Goal: Task Accomplishment & Management: Manage account settings

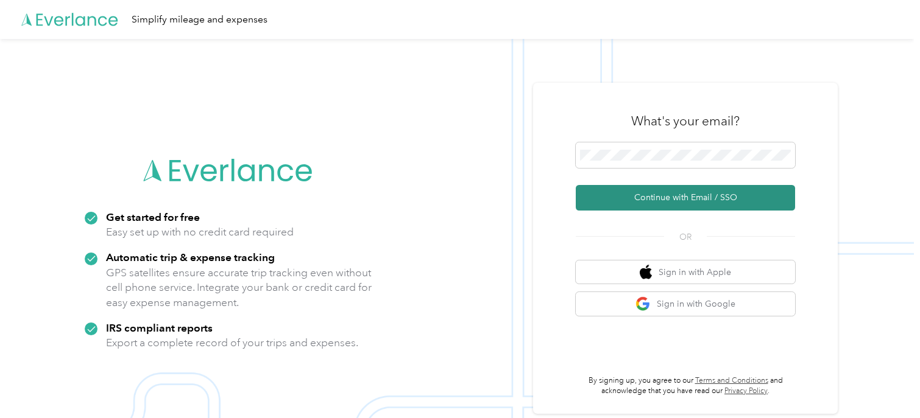
click at [653, 199] on button "Continue with Email / SSO" at bounding box center [685, 198] width 219 height 26
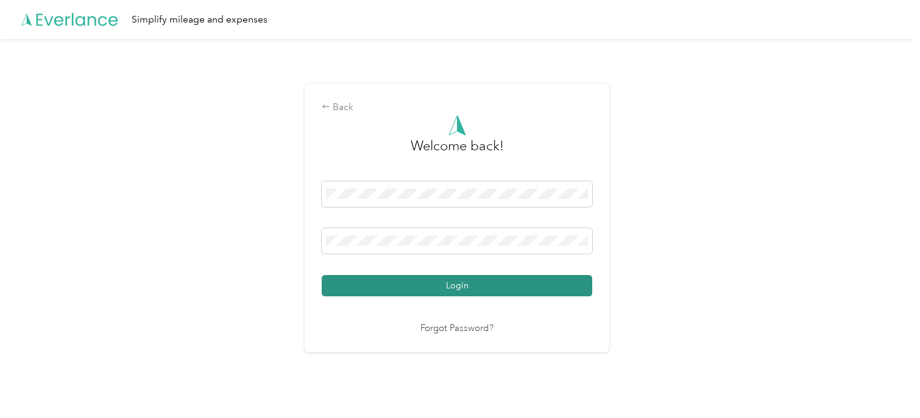
click at [473, 289] on button "Login" at bounding box center [457, 285] width 270 height 21
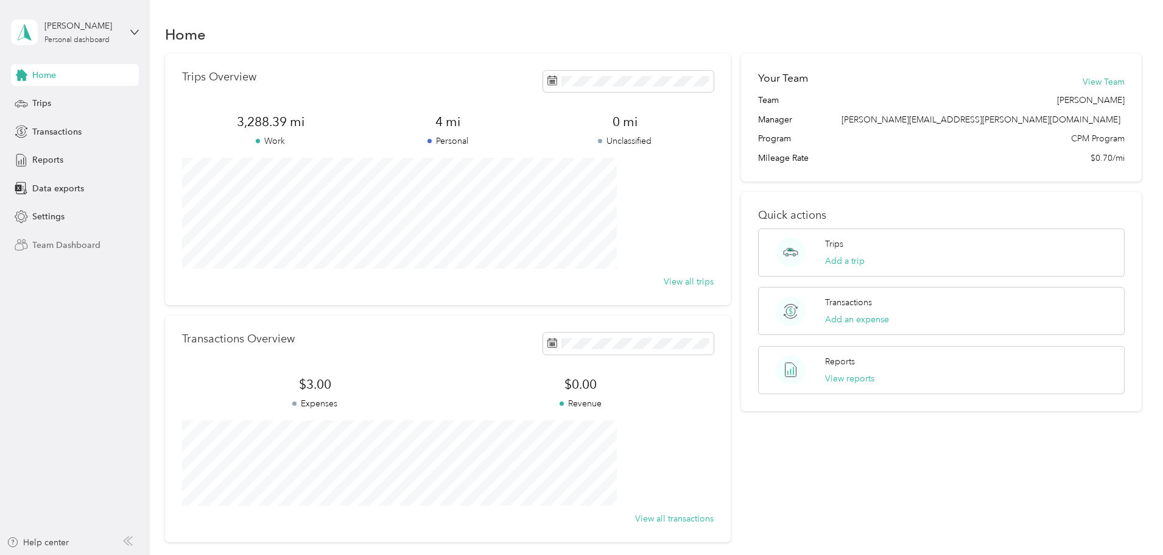
click at [65, 248] on span "Team Dashboard" at bounding box center [66, 245] width 68 height 13
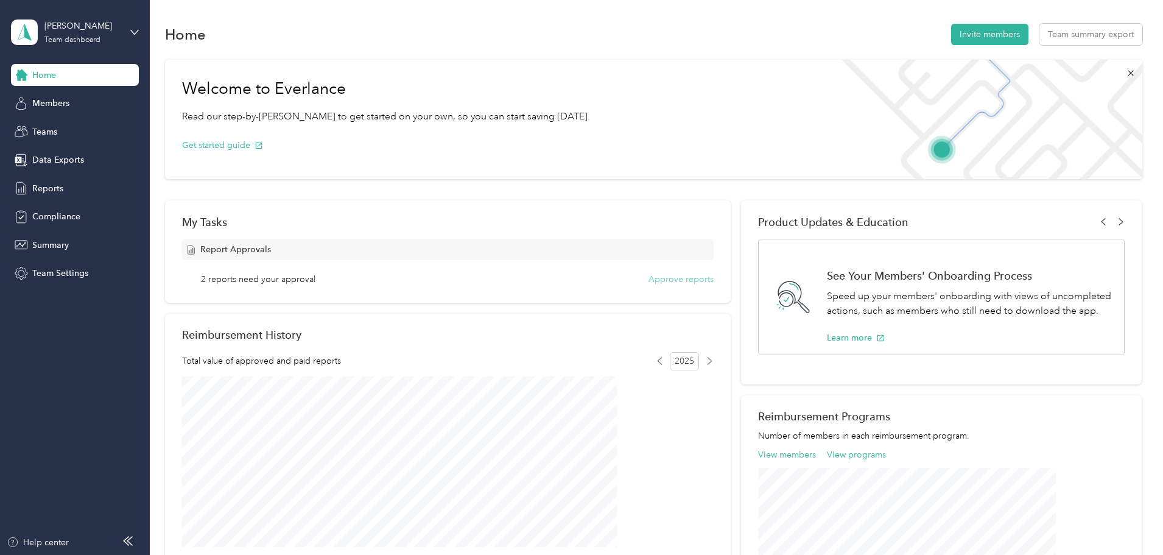
click at [682, 281] on button "Approve reports" at bounding box center [681, 279] width 65 height 13
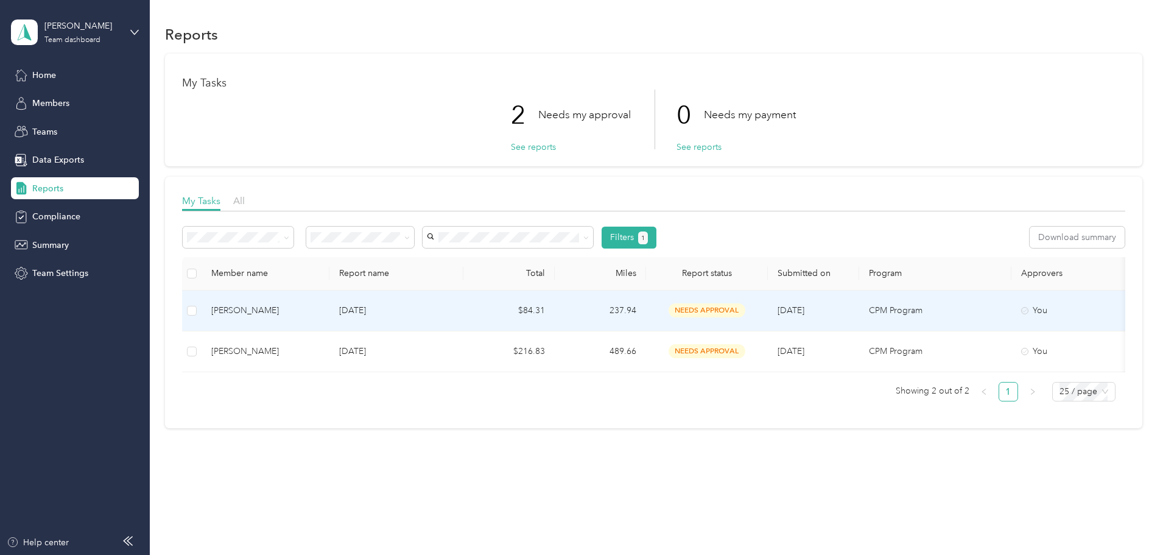
click at [454, 308] on p "[DATE]" at bounding box center [396, 310] width 114 height 13
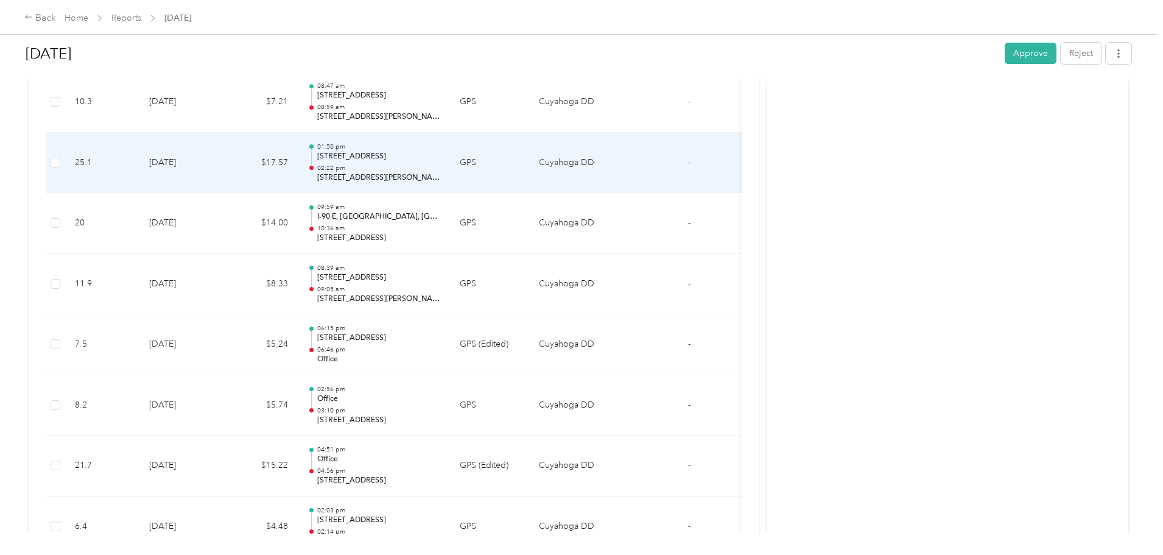
scroll to position [853, 0]
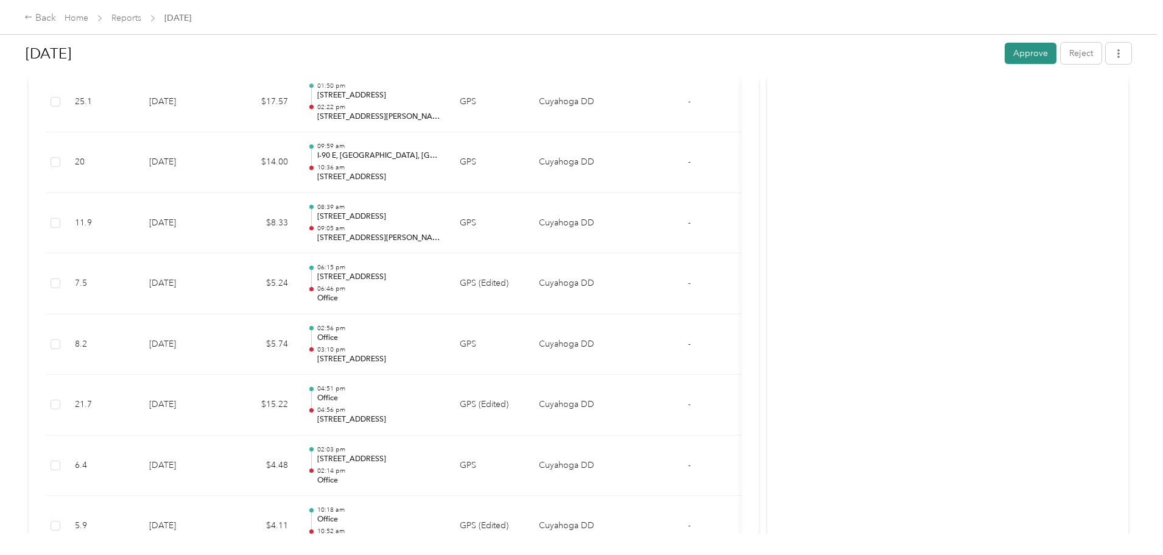
click at [919, 54] on button "Approve" at bounding box center [1031, 53] width 52 height 21
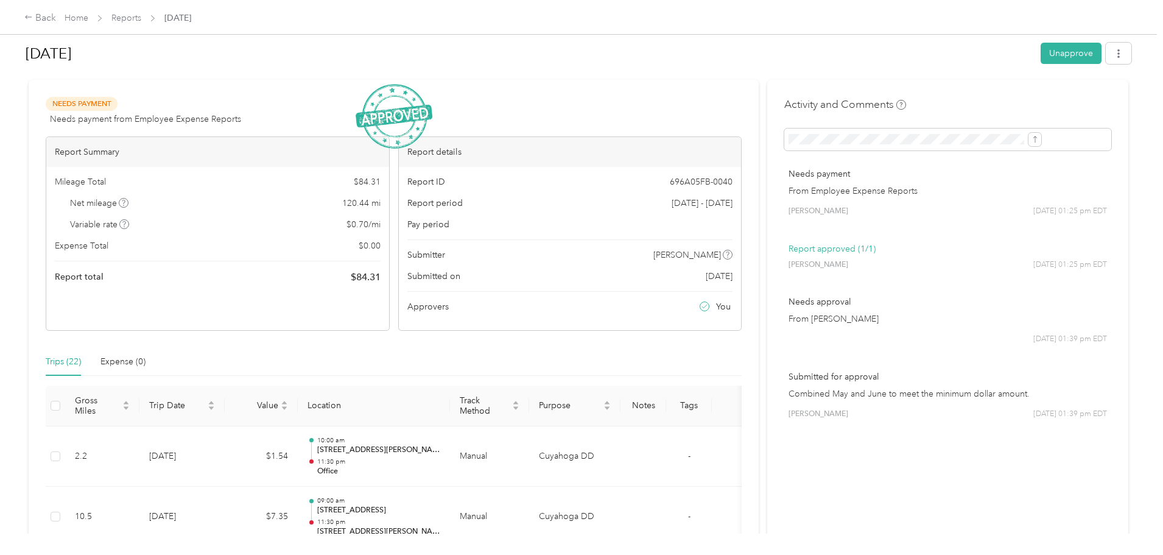
scroll to position [0, 0]
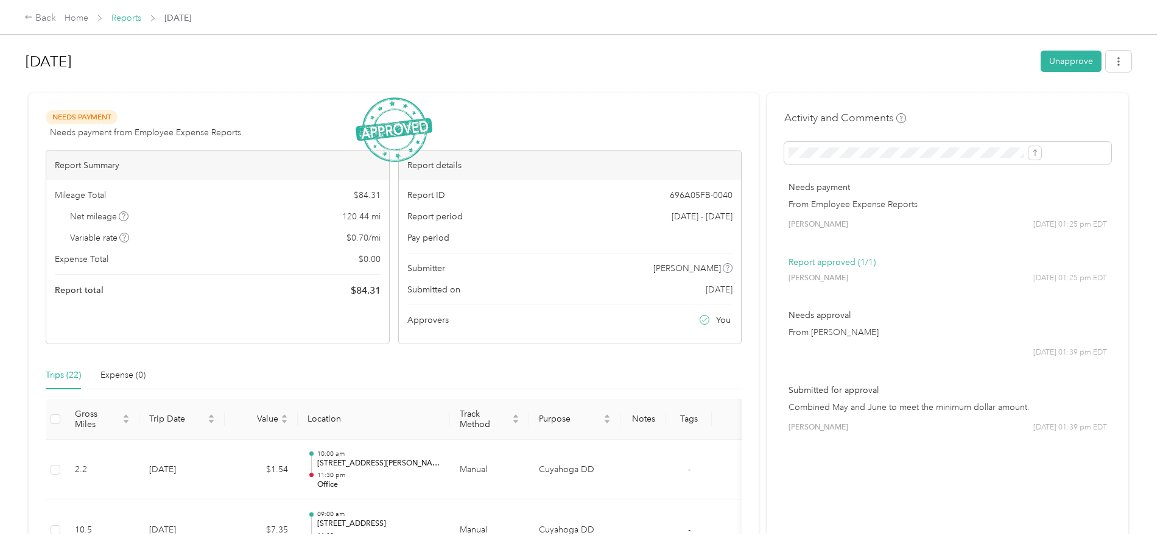
click at [141, 21] on link "Reports" at bounding box center [126, 18] width 30 height 10
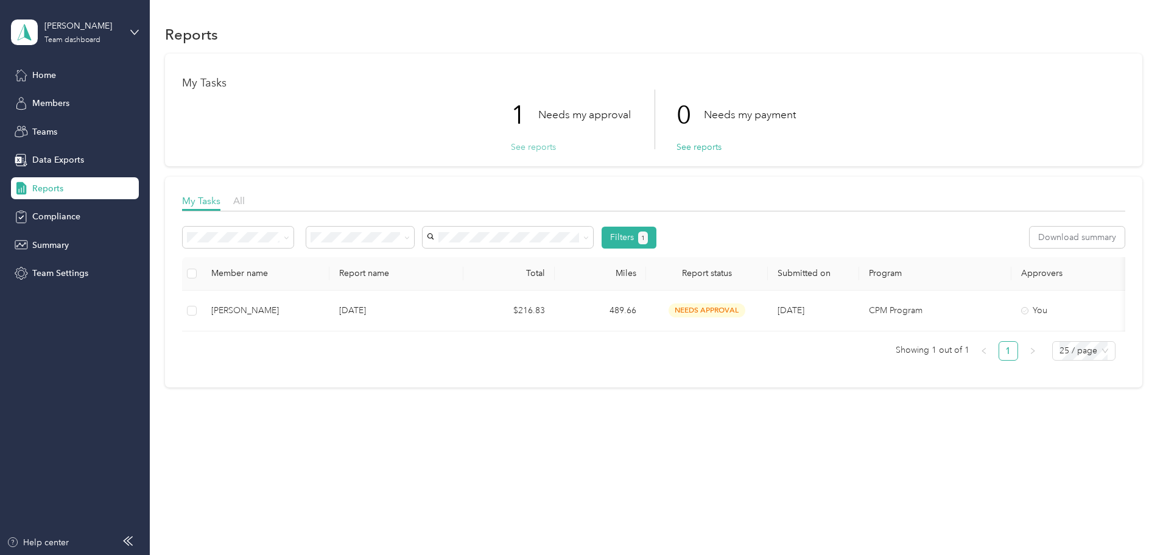
click at [540, 150] on button "See reports" at bounding box center [533, 147] width 45 height 13
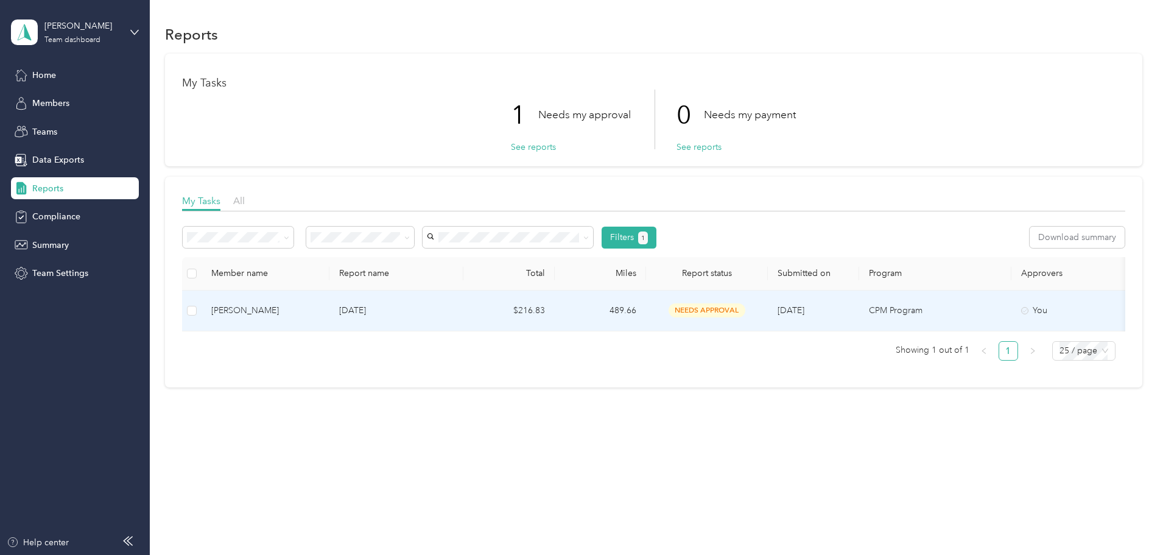
click at [745, 308] on span "needs approval" at bounding box center [707, 310] width 77 height 14
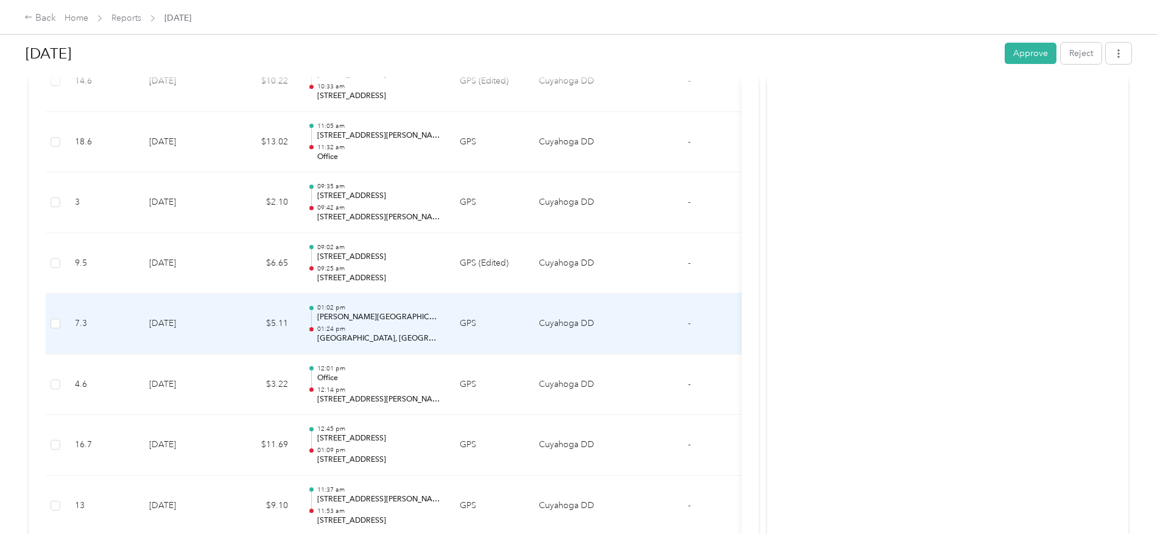
scroll to position [422, 0]
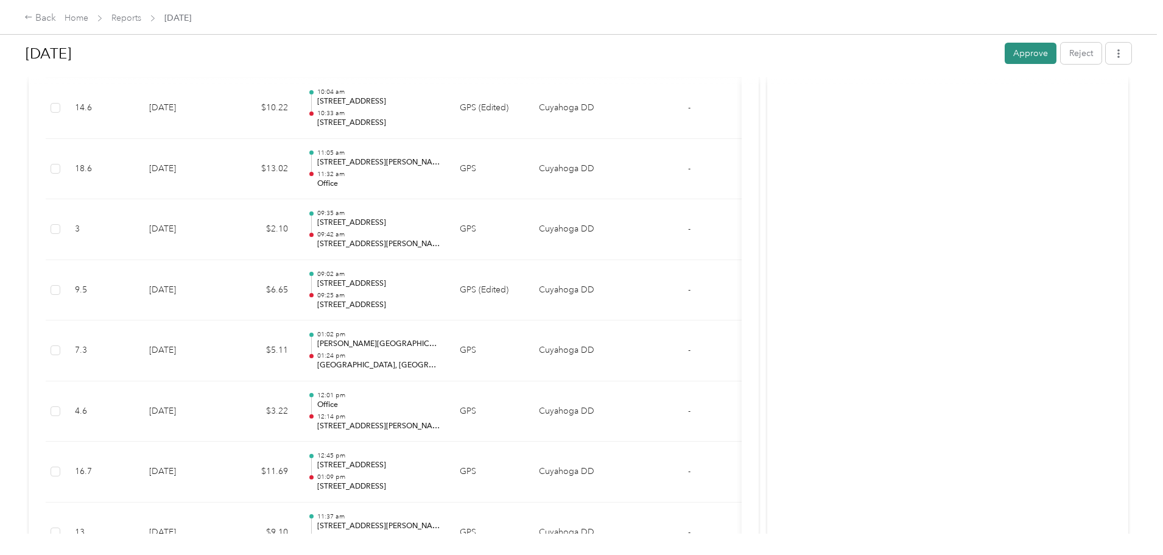
click at [919, 52] on button "Approve" at bounding box center [1031, 53] width 52 height 21
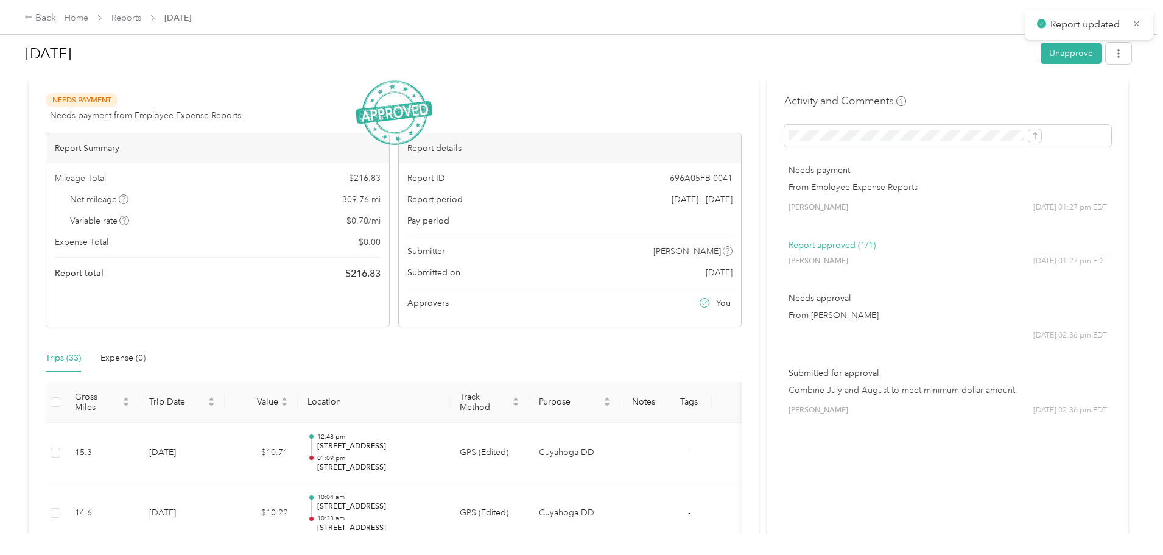
scroll to position [0, 0]
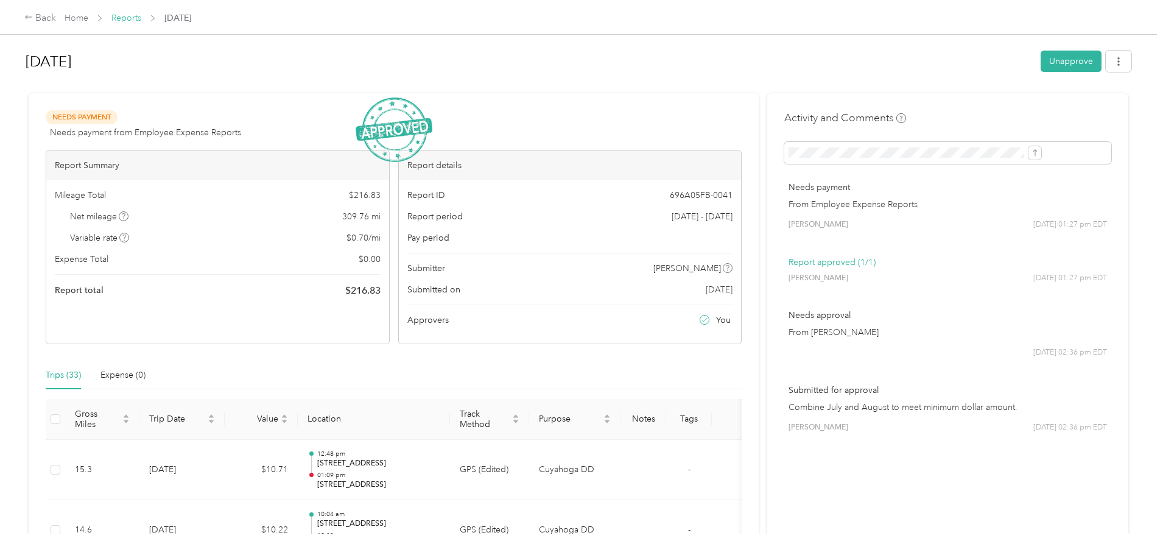
click at [141, 20] on link "Reports" at bounding box center [126, 18] width 30 height 10
